Goal: Task Accomplishment & Management: Manage account settings

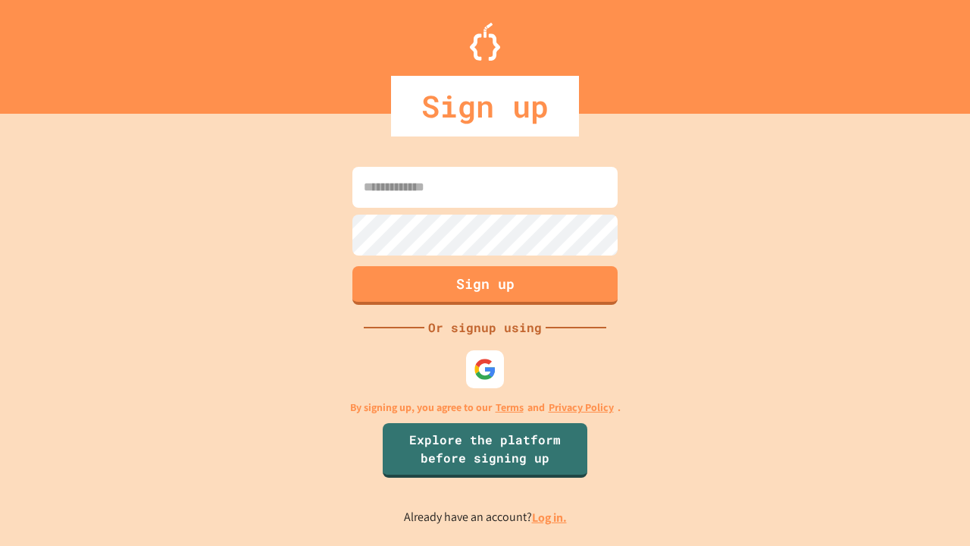
click at [550, 517] on link "Log in." at bounding box center [549, 517] width 35 height 16
